Goal: Navigation & Orientation: Find specific page/section

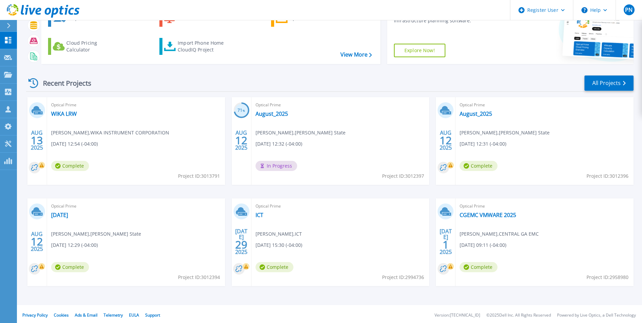
scroll to position [52, 0]
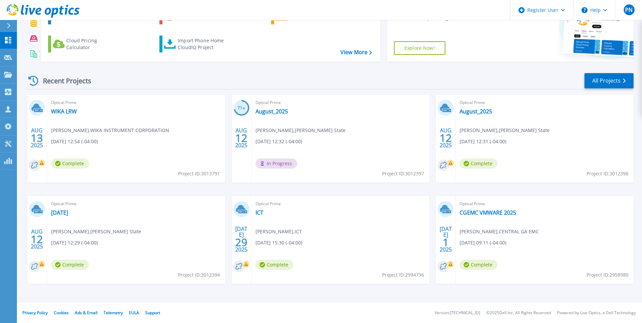
click at [552, 292] on div "AUG 13 2025 Optical Prime WIKA LRW Shawn Brech , WIKA INSTRUMENT CORPORATION 08…" at bounding box center [327, 196] width 613 height 202
click at [538, 189] on div "AUG 13 2025 Optical Prime WIKA LRW Shawn Brech , WIKA INSTRUMENT CORPORATION 08…" at bounding box center [327, 196] width 613 height 202
click at [331, 187] on div "AUG 13 2025 Optical Prime WIKA LRW Shawn Brech , WIKA INSTRUMENT CORPORATION 08…" at bounding box center [327, 196] width 613 height 202
click at [122, 192] on div "AUG 13 2025 Optical Prime WIKA LRW Shawn Brech , WIKA INSTRUMENT CORPORATION 08…" at bounding box center [327, 196] width 613 height 202
click at [132, 83] on div "Recent Projects All Projects" at bounding box center [330, 80] width 608 height 17
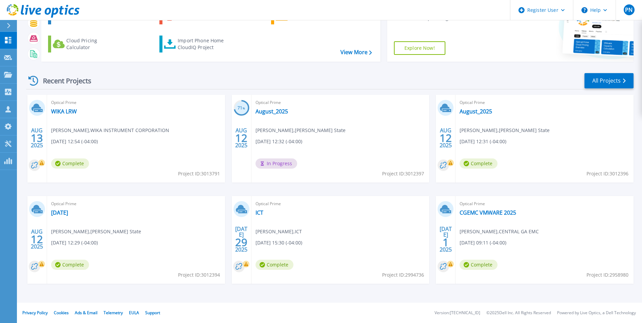
click at [123, 188] on div "AUG 13 2025 Optical Prime WIKA LRW Shawn Brech , WIKA INSTRUMENT CORPORATION 08…" at bounding box center [327, 196] width 613 height 202
click at [332, 187] on div "AUG 13 2025 Optical Prime WIKA LRW Shawn Brech , WIKA INSTRUMENT CORPORATION 08…" at bounding box center [327, 196] width 613 height 202
click at [125, 189] on div "AUG 13 2025 Optical Prime WIKA LRW Shawn Brech , WIKA INSTRUMENT CORPORATION 08…" at bounding box center [327, 196] width 613 height 202
